Goal: Information Seeking & Learning: Find contact information

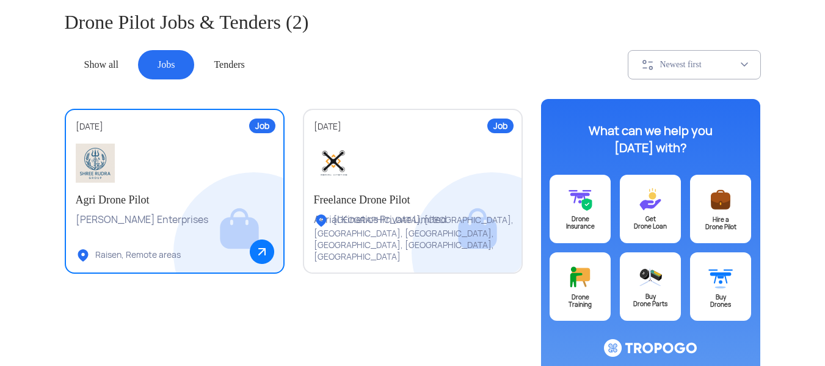
scroll to position [122, 0]
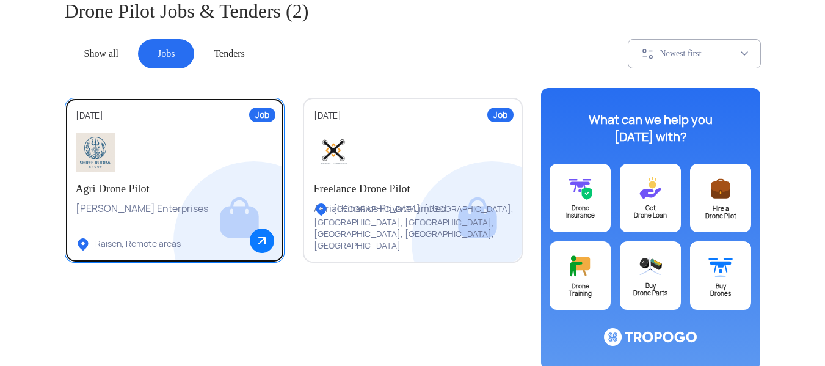
click at [202, 169] on div at bounding box center [175, 152] width 198 height 39
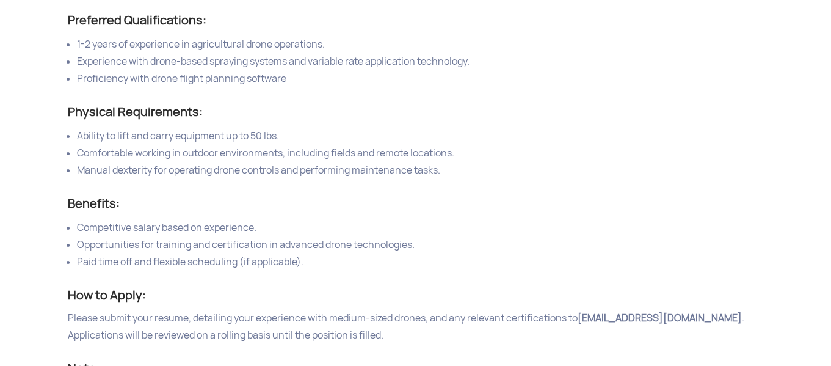
click at [78, 225] on span "Competitive salary based on experience." at bounding box center [167, 227] width 180 height 13
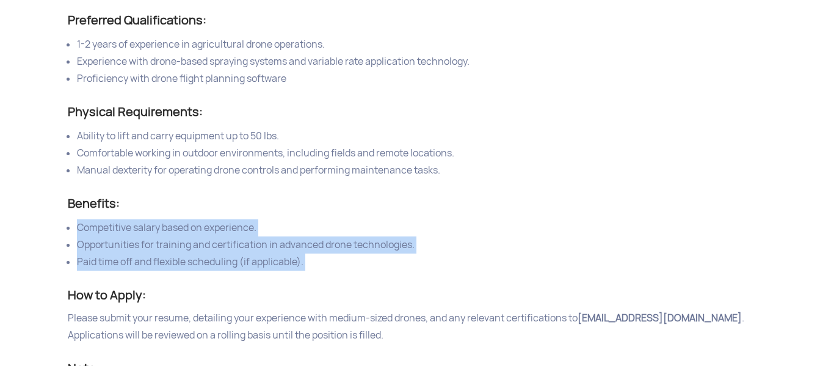
drag, startPoint x: 78, startPoint y: 225, endPoint x: 310, endPoint y: 264, distance: 235.3
click at [310, 264] on ul "Competitive salary based on experience. Opportunities for training and certific…" at bounding box center [416, 244] width 696 height 51
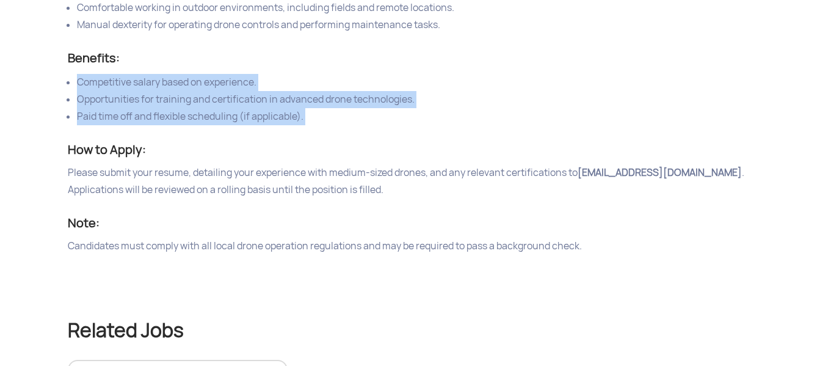
scroll to position [1038, 0]
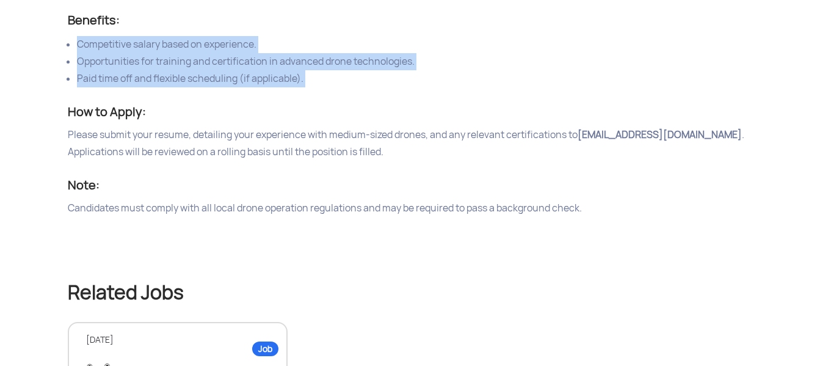
click at [584, 211] on div "Candidates must comply with all local drone operation regulations and may be re…" at bounding box center [416, 208] width 696 height 17
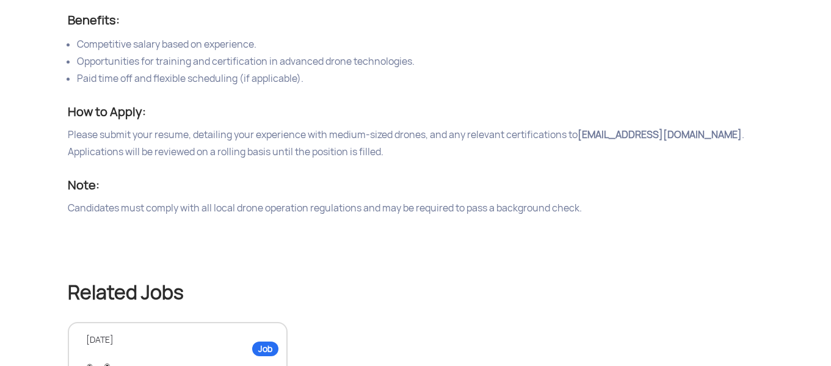
click at [68, 206] on div "Candidates must comply with all local drone operation regulations and may be re…" at bounding box center [416, 208] width 696 height 17
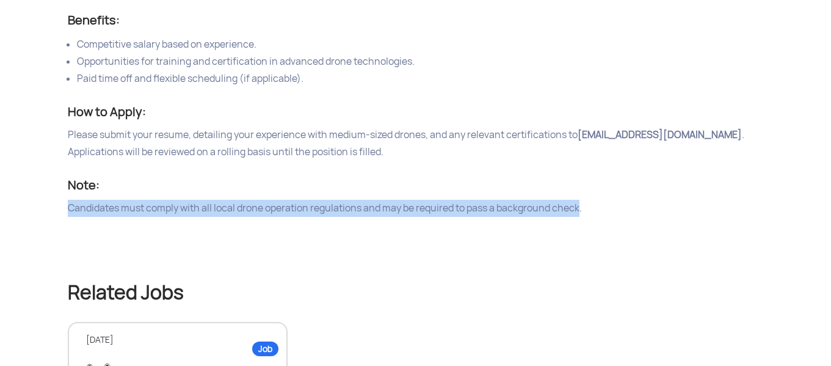
drag, startPoint x: 68, startPoint y: 206, endPoint x: 570, endPoint y: 213, distance: 501.4
click at [570, 213] on div "Candidates must comply with all local drone operation regulations and may be re…" at bounding box center [416, 208] width 696 height 17
copy div "Candidates must comply with all local drone operation regulations and may be re…"
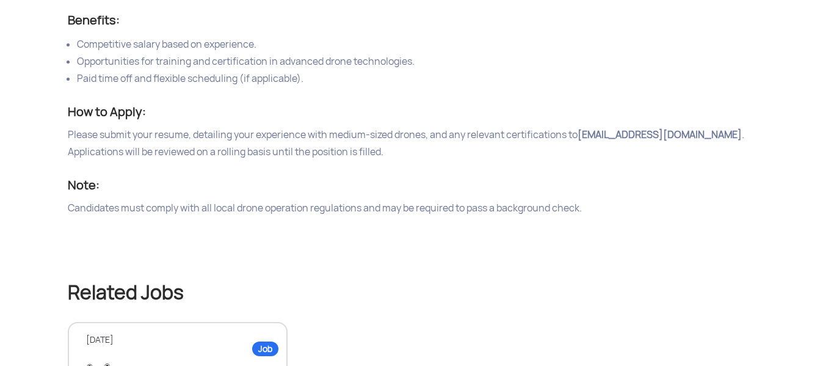
click at [106, 255] on div "Related Jobs Job [DATE] Freelance Drone Pilot Aerial Kinetics Private Limited […" at bounding box center [416, 352] width 714 height 270
drag, startPoint x: 581, startPoint y: 132, endPoint x: 611, endPoint y: 136, distance: 30.1
click at [581, 132] on div "Please submit your resume, detailing your experience with medium-sized drones, …" at bounding box center [416, 143] width 696 height 34
click at [631, 136] on b "[EMAIL_ADDRESS][DOMAIN_NAME]" at bounding box center [660, 134] width 164 height 13
click at [581, 131] on b "[EMAIL_ADDRESS][DOMAIN_NAME]" at bounding box center [660, 134] width 164 height 13
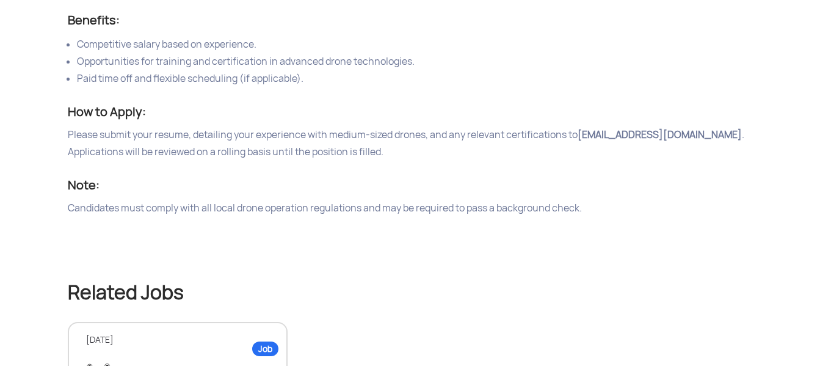
drag, startPoint x: 607, startPoint y: 136, endPoint x: 741, endPoint y: 142, distance: 134.5
click at [741, 142] on div "Please submit your resume, detailing your experience with medium-sized drones, …" at bounding box center [416, 143] width 696 height 34
click at [580, 133] on div "Please submit your resume, detailing your experience with medium-sized drones, …" at bounding box center [416, 143] width 696 height 34
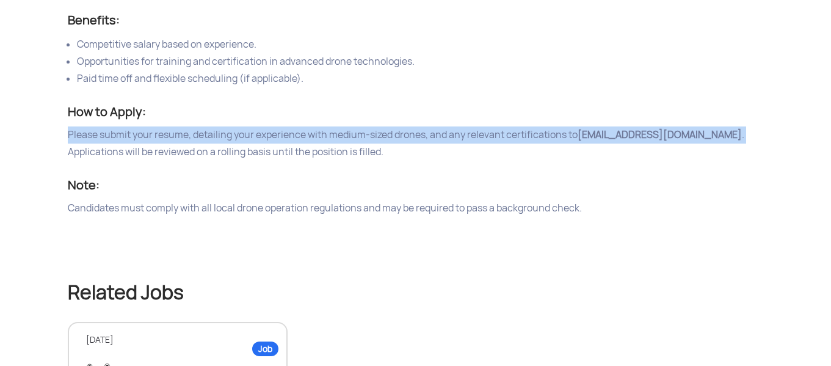
drag, startPoint x: 580, startPoint y: 133, endPoint x: 631, endPoint y: 140, distance: 51.2
click at [631, 140] on div "Please submit your resume, detailing your experience with medium-sized drones, …" at bounding box center [416, 143] width 696 height 34
click at [631, 140] on b "[EMAIL_ADDRESS][DOMAIN_NAME]" at bounding box center [660, 134] width 164 height 13
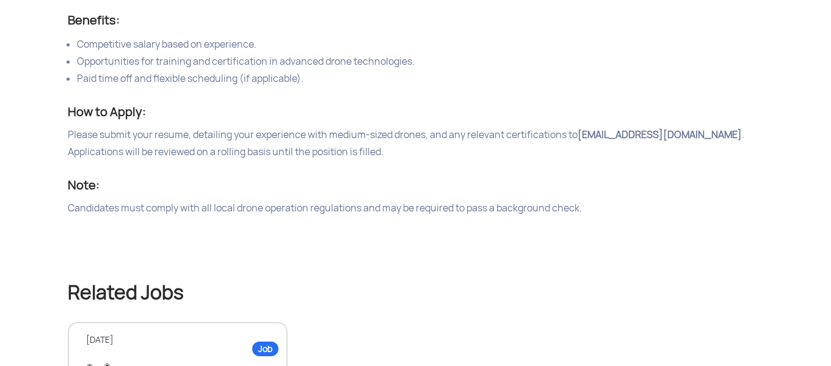
drag, startPoint x: 582, startPoint y: 133, endPoint x: 593, endPoint y: 136, distance: 11.6
click at [589, 135] on b "[EMAIL_ADDRESS][DOMAIN_NAME]" at bounding box center [660, 134] width 164 height 13
click at [580, 132] on div "Please submit your resume, detailing your experience with medium-sized drones, …" at bounding box center [416, 143] width 696 height 34
drag, startPoint x: 580, startPoint y: 132, endPoint x: 735, endPoint y: 136, distance: 155.2
click at [735, 136] on div "Please submit your resume, detailing your experience with medium-sized drones, …" at bounding box center [416, 143] width 696 height 34
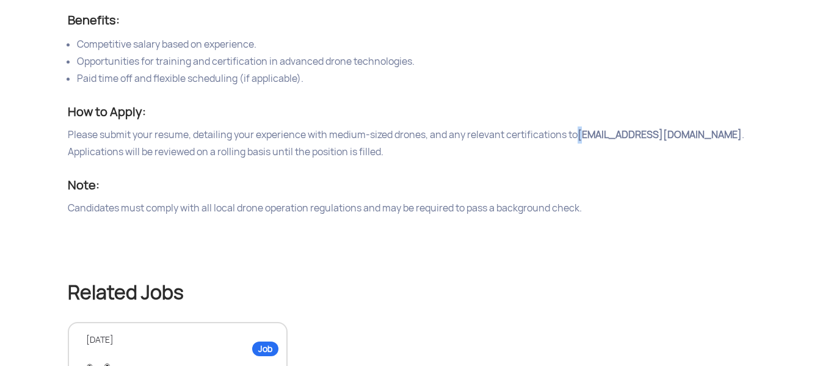
copy div "[EMAIL_ADDRESS][DOMAIN_NAME]"
click at [658, 129] on b "[EMAIL_ADDRESS][DOMAIN_NAME]" at bounding box center [660, 134] width 164 height 13
drag, startPoint x: 584, startPoint y: 134, endPoint x: 636, endPoint y: 139, distance: 52.7
click at [634, 139] on b "[EMAIL_ADDRESS][DOMAIN_NAME]" at bounding box center [660, 134] width 164 height 13
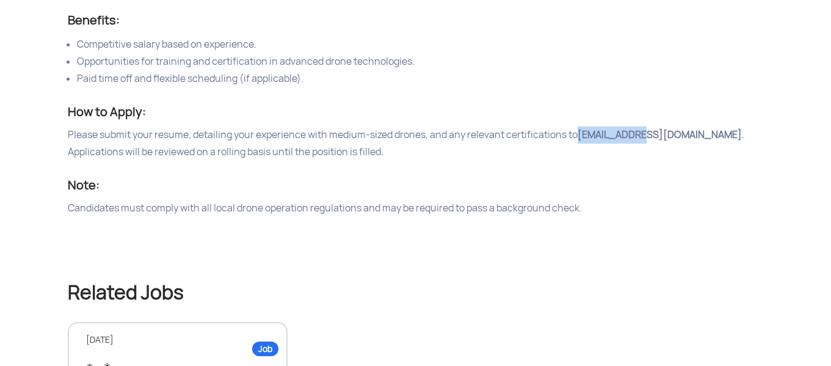
click at [738, 137] on b "[EMAIL_ADDRESS][DOMAIN_NAME]" at bounding box center [660, 134] width 164 height 13
click at [744, 133] on div "Please submit your resume, detailing your experience with medium-sized drones, …" at bounding box center [416, 143] width 696 height 34
drag, startPoint x: 744, startPoint y: 133, endPoint x: 630, endPoint y: 136, distance: 114.2
click at [630, 136] on div "Please submit your resume, detailing your experience with medium-sized drones, …" at bounding box center [416, 143] width 696 height 34
click at [606, 178] on div "Note:" at bounding box center [416, 185] width 696 height 20
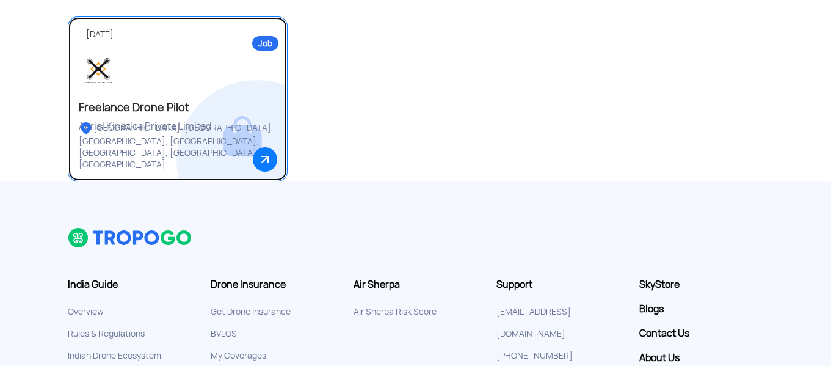
click at [135, 111] on div "Freelance Drone Pilot" at bounding box center [178, 107] width 198 height 15
click at [135, 111] on link "Job [DATE] Freelance Drone Pilot Aerial Kinetics Private Limited [GEOGRAPHIC_DA…" at bounding box center [178, 98] width 220 height 165
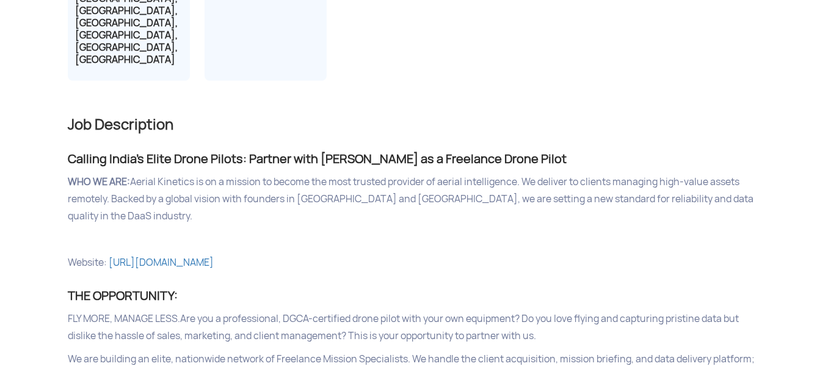
scroll to position [366, 0]
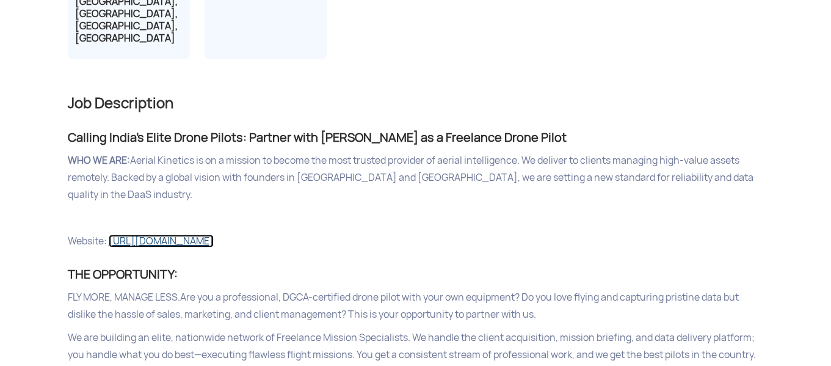
click at [169, 234] on link "[URL][DOMAIN_NAME]" at bounding box center [161, 240] width 105 height 13
